Goal: Navigation & Orientation: Find specific page/section

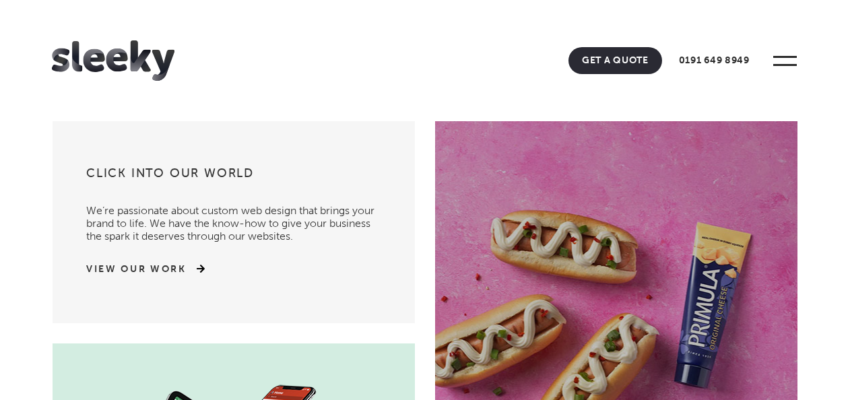
click at [123, 48] on img at bounding box center [113, 60] width 123 height 40
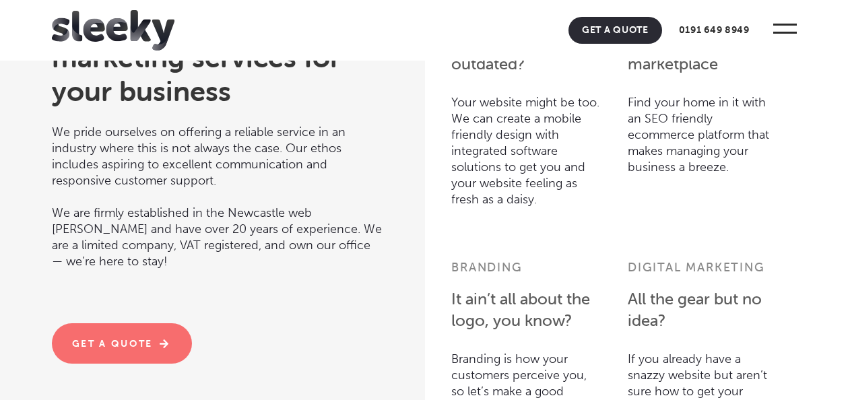
scroll to position [3232, 0]
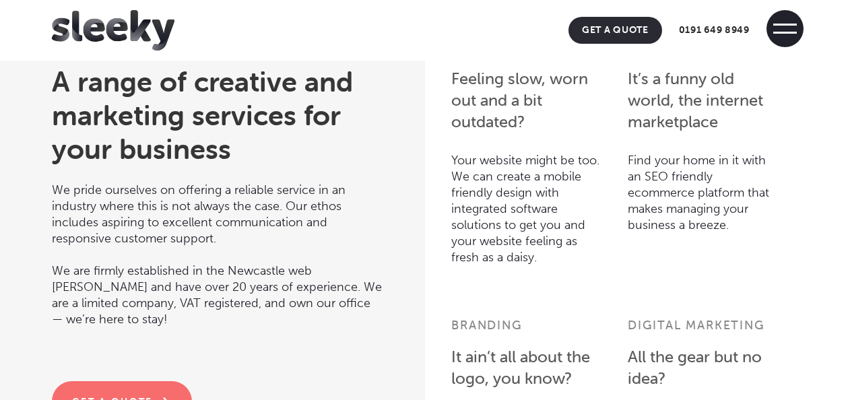
click at [783, 31] on span at bounding box center [784, 28] width 37 height 37
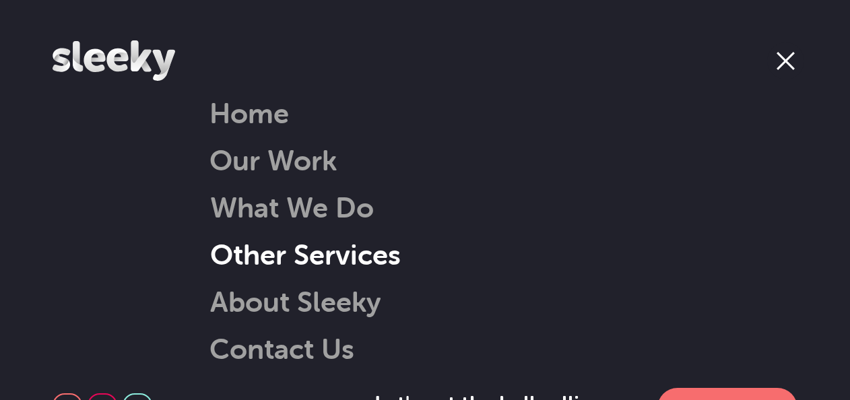
click at [321, 246] on link "Other Services" at bounding box center [288, 254] width 225 height 34
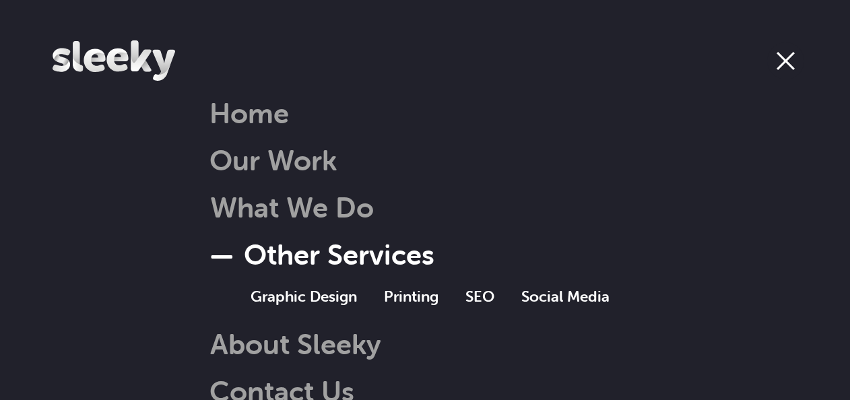
click at [375, 256] on link "Other Services" at bounding box center [321, 254] width 225 height 34
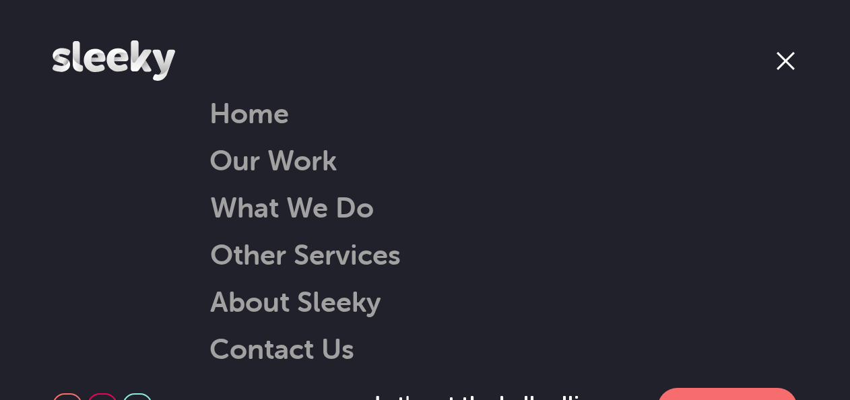
click at [772, 63] on span at bounding box center [785, 60] width 37 height 37
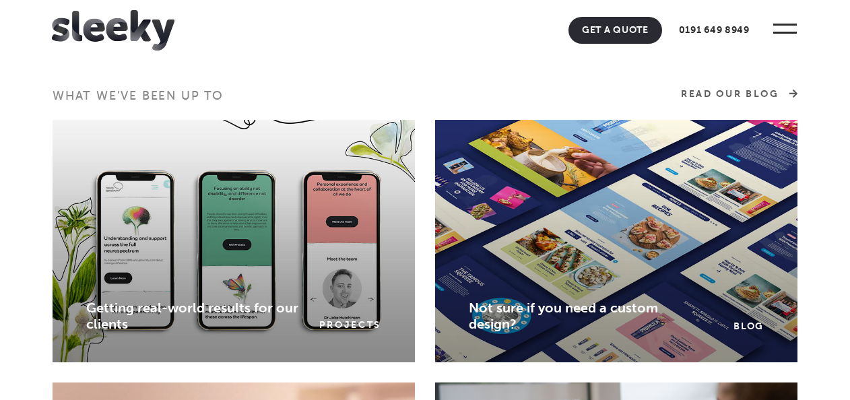
scroll to position [2249, 0]
